Goal: Find specific page/section: Find specific page/section

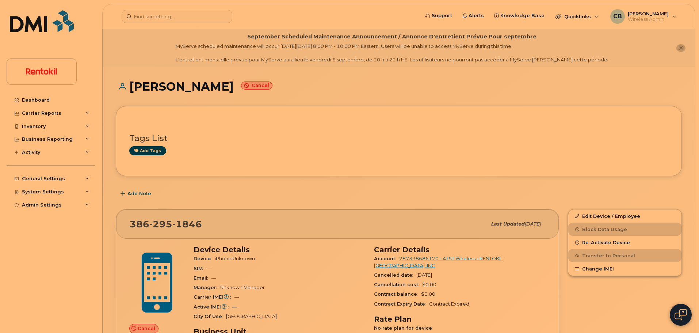
scroll to position [386, 0]
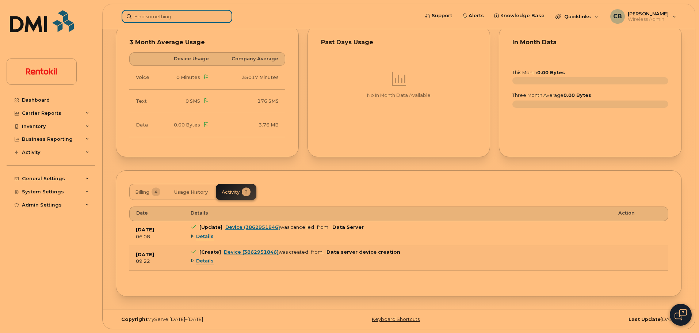
click at [143, 19] on input at bounding box center [177, 16] width 111 height 13
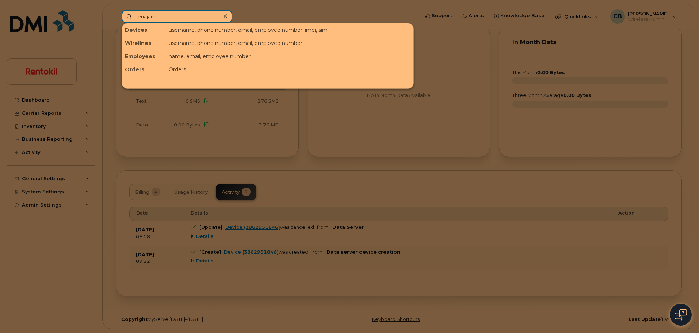
type input "benajamin"
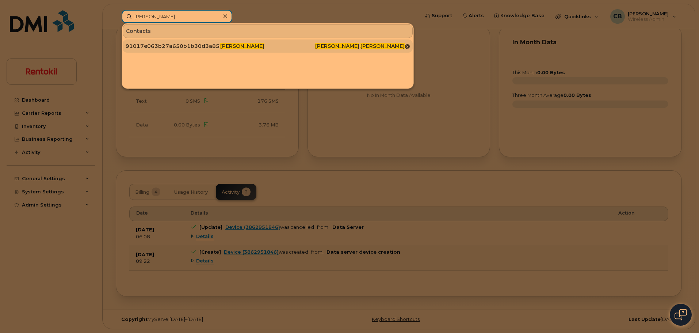
type input "[PERSON_NAME]"
click at [199, 48] on div "91017e063b27a650b1b30d3a85e45a9a" at bounding box center [173, 45] width 95 height 7
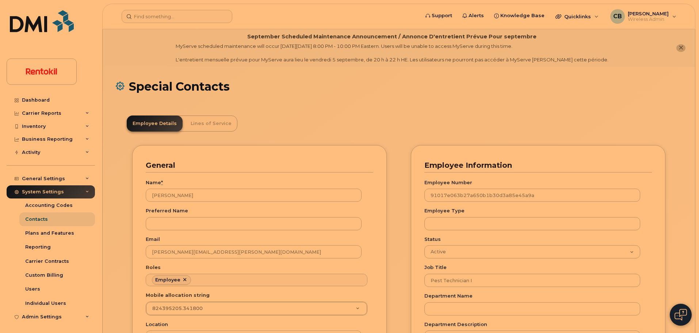
scroll to position [22, 0]
